Goal: Information Seeking & Learning: Learn about a topic

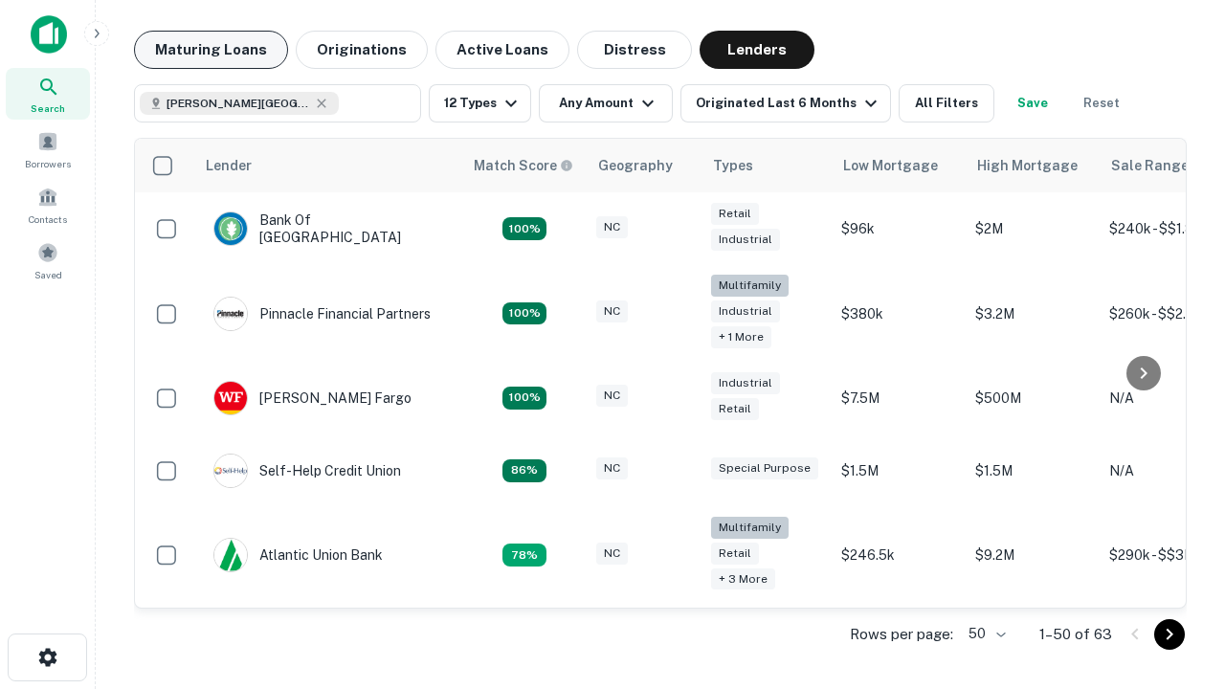
click at [211, 50] on button "Maturing Loans" at bounding box center [211, 50] width 154 height 38
